Goal: Task Accomplishment & Management: Manage account settings

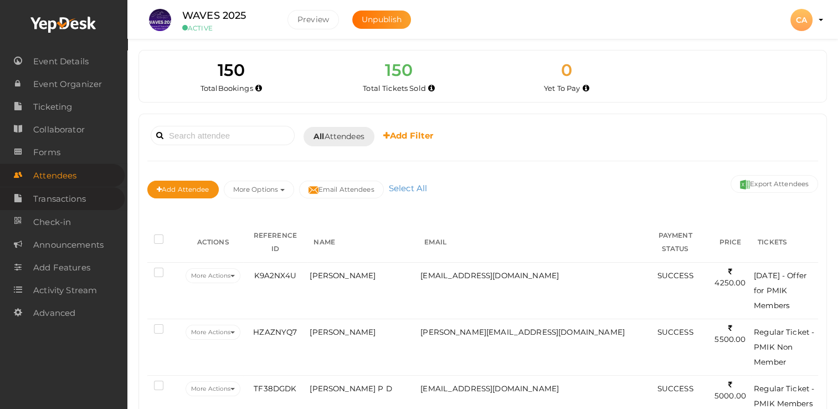
click at [64, 201] on span "Transactions" at bounding box center [59, 199] width 53 height 22
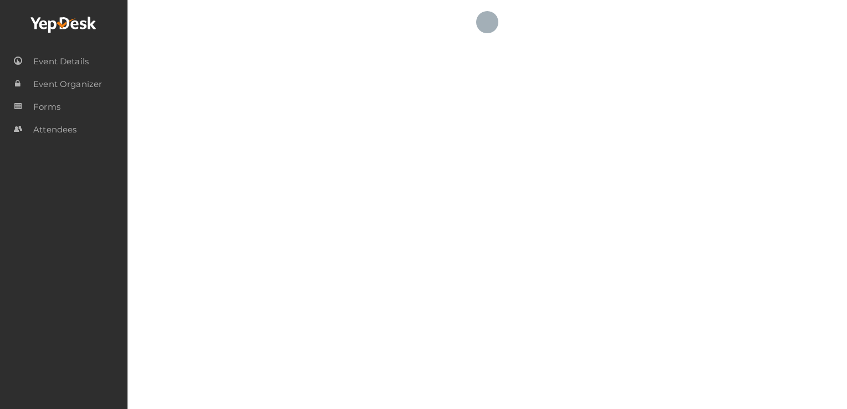
select select "ALL"
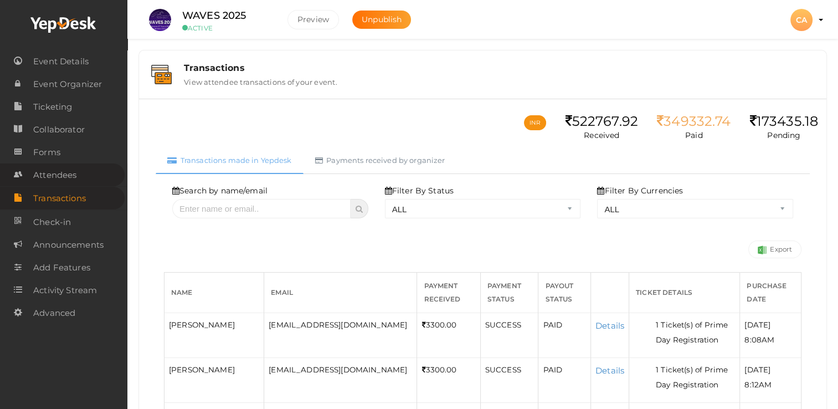
click at [61, 183] on span "Attendees" at bounding box center [54, 175] width 43 height 22
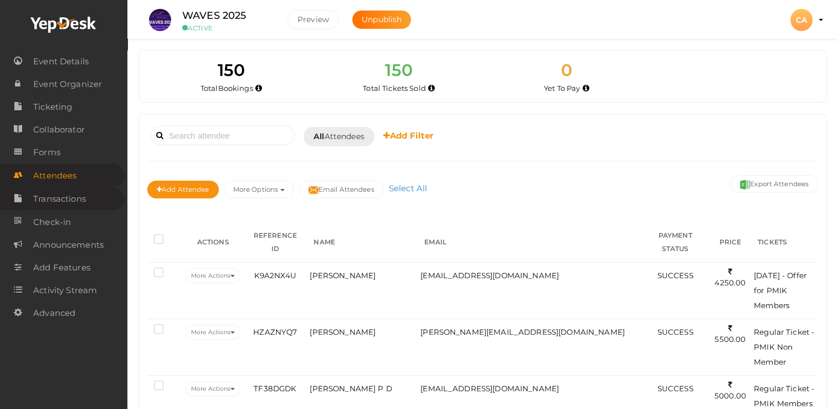
click at [62, 204] on span "Transactions" at bounding box center [59, 199] width 53 height 22
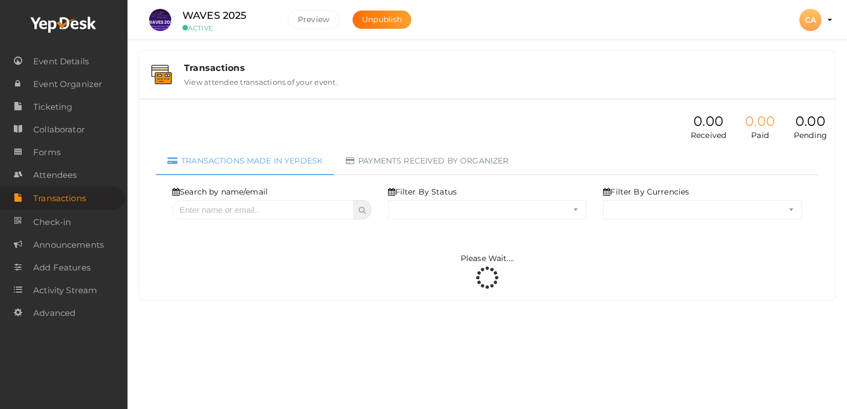
select select "ALL"
